Goal: Navigation & Orientation: Understand site structure

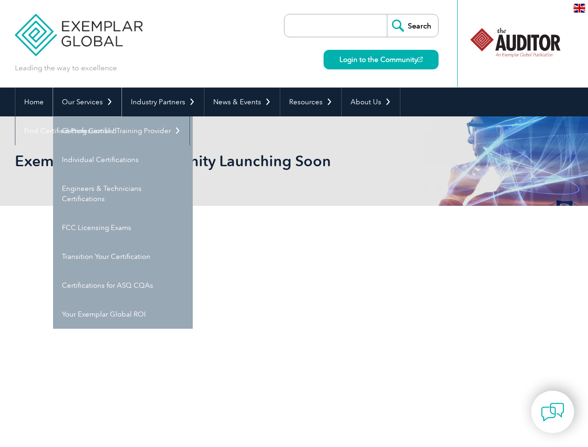
click at [87, 102] on link "Our Services" at bounding box center [87, 102] width 68 height 29
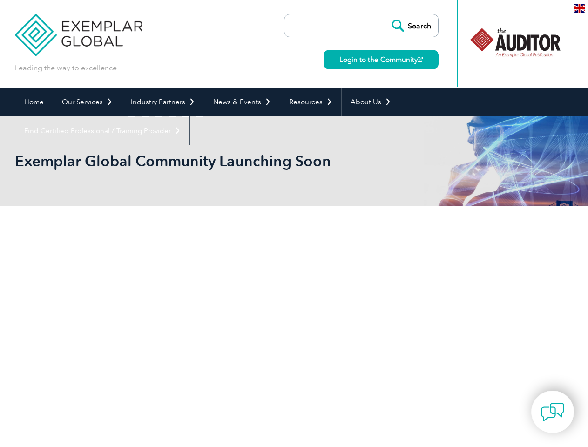
click at [161, 102] on link "Industry Partners" at bounding box center [163, 102] width 82 height 29
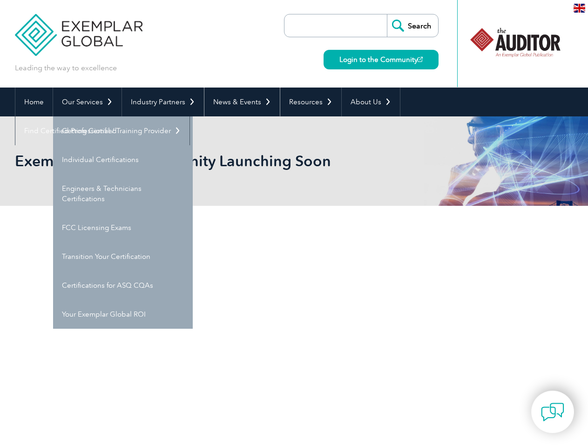
click at [239, 102] on link "News & Events" at bounding box center [241, 102] width 75 height 29
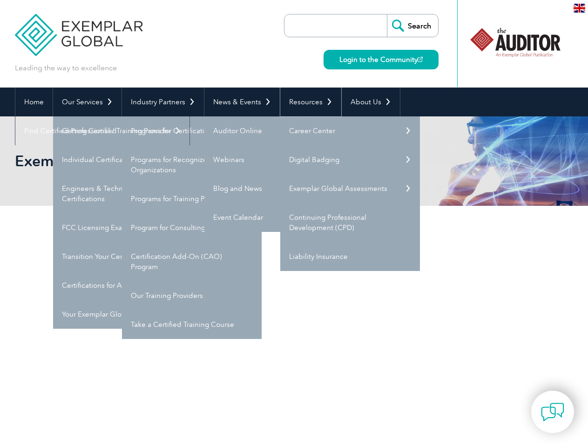
click at [307, 102] on link "Resources" at bounding box center [310, 102] width 61 height 29
